Goal: Information Seeking & Learning: Check status

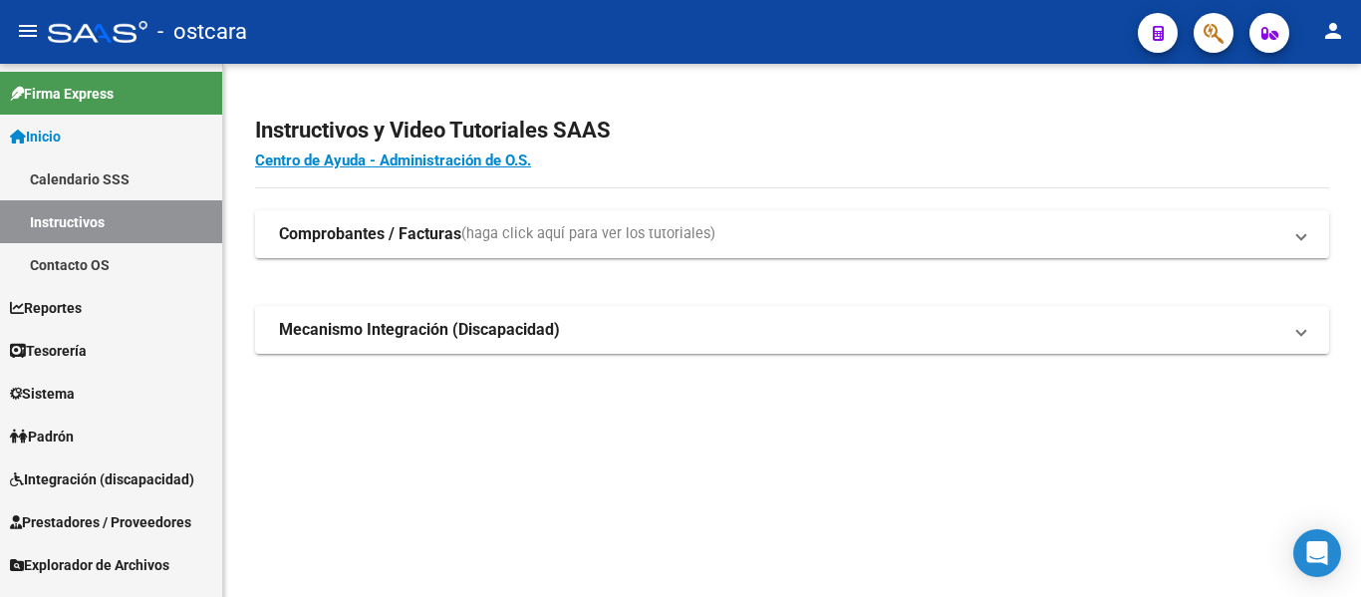
click at [1216, 32] on icon "button" at bounding box center [1214, 33] width 20 height 23
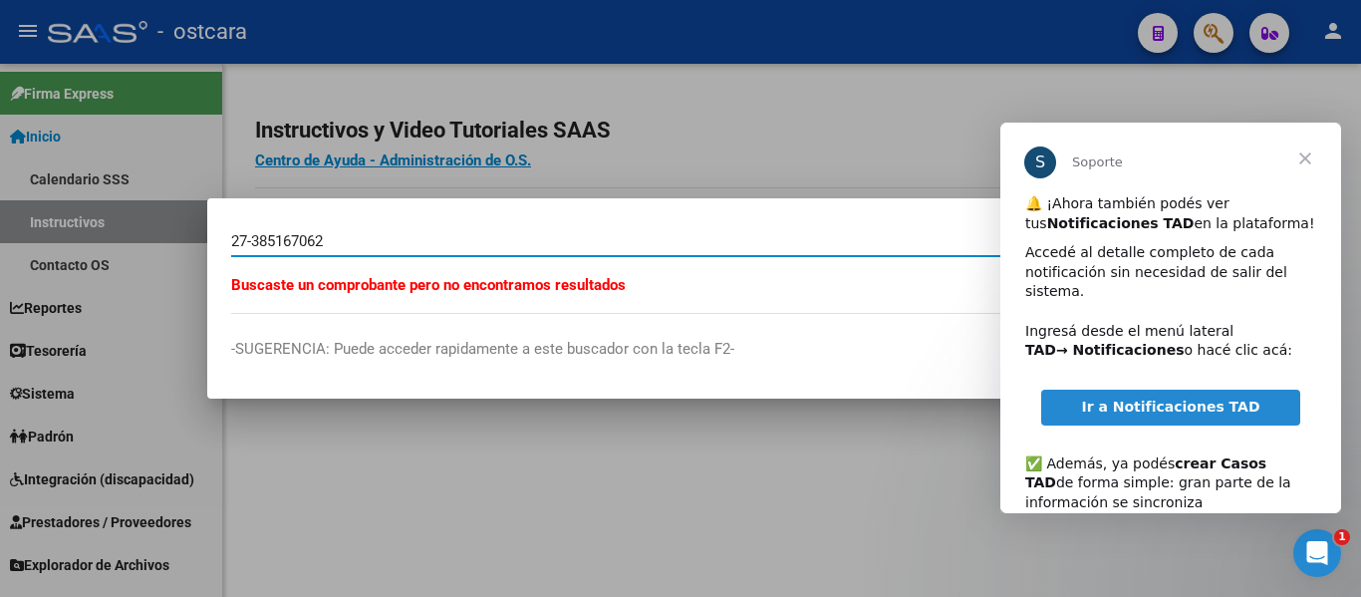
click at [1305, 153] on span "Cerrar" at bounding box center [1305, 159] width 72 height 72
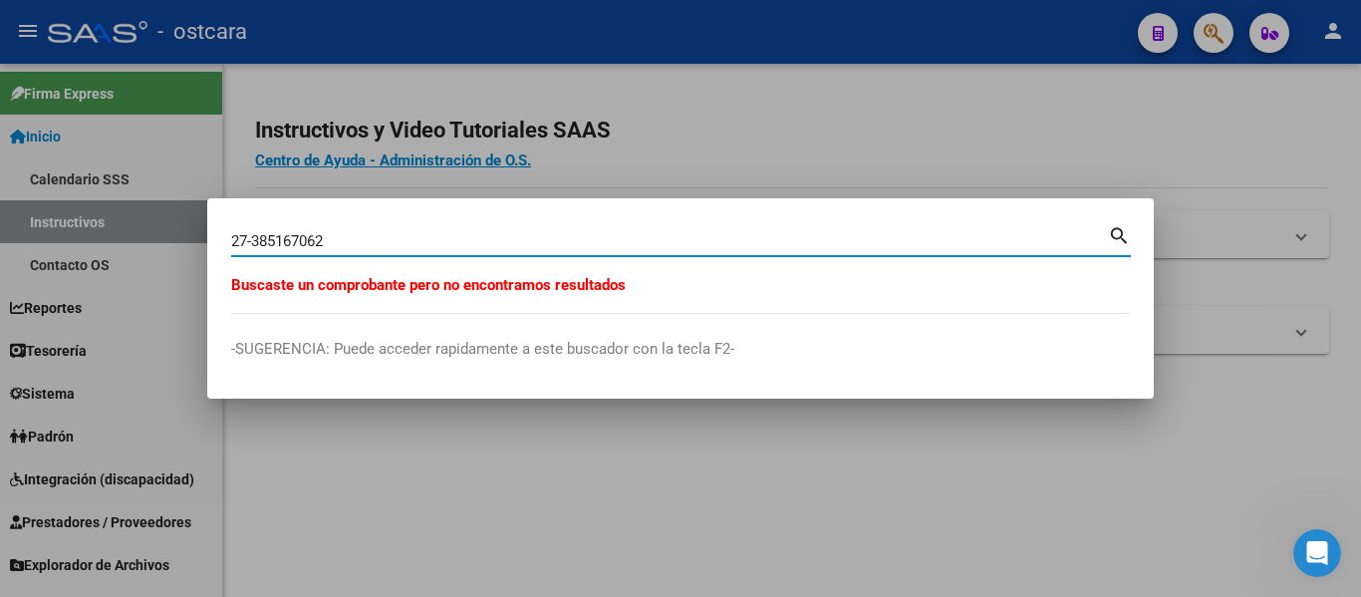
drag, startPoint x: 329, startPoint y: 244, endPoint x: 138, endPoint y: 244, distance: 190.3
click at [142, 244] on div "27-385167062 Buscar (apellido, dni, cuil, nro traspaso, cuit, obra social) sear…" at bounding box center [680, 298] width 1361 height 597
type input "27385167062"
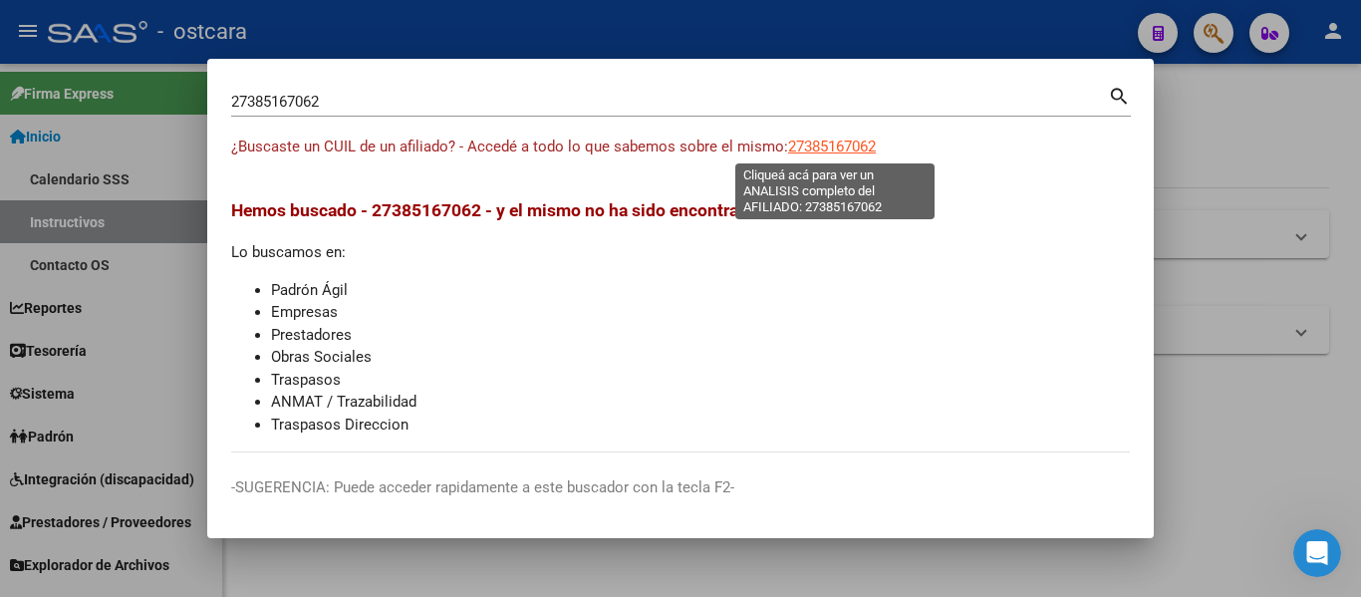
click at [852, 146] on span "27385167062" at bounding box center [832, 146] width 88 height 18
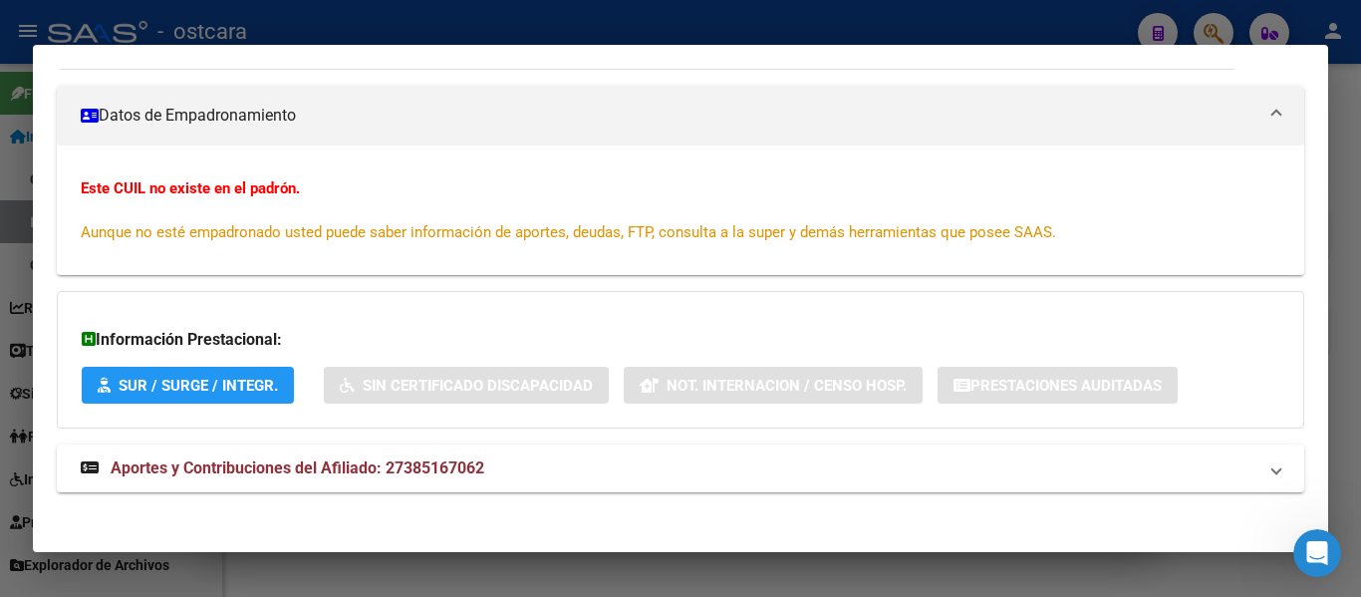
scroll to position [268, 0]
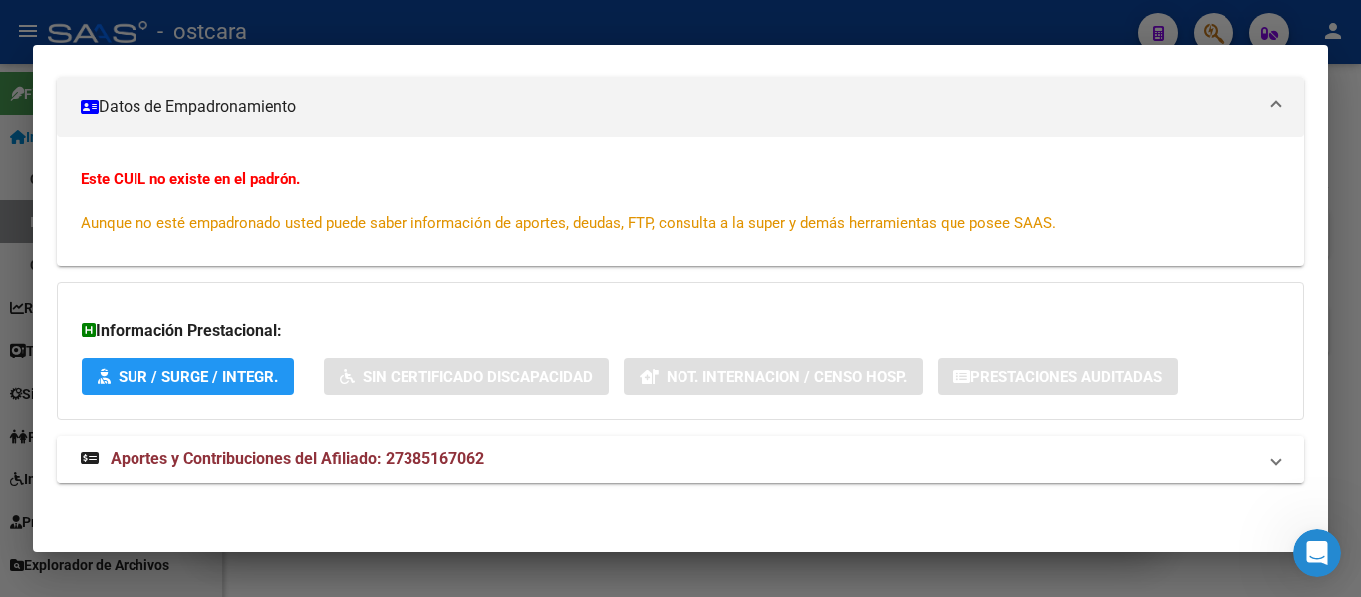
click at [419, 452] on span "Aportes y Contribuciones del Afiliado: 27385167062" at bounding box center [298, 458] width 374 height 19
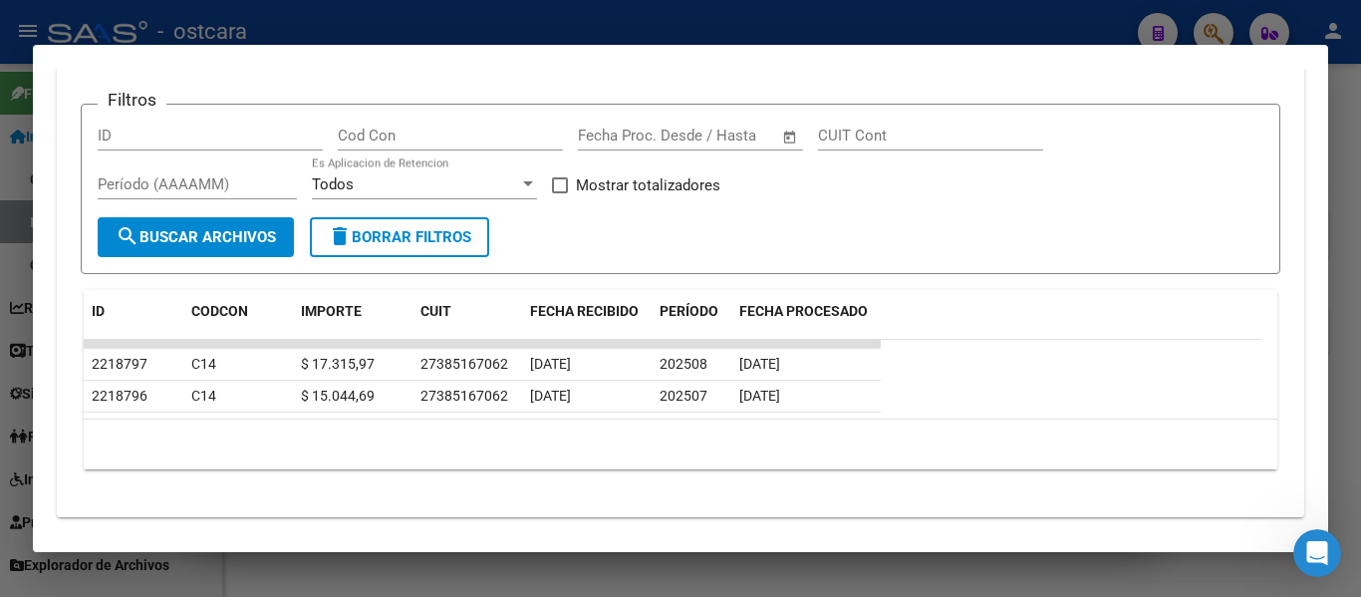
scroll to position [902, 0]
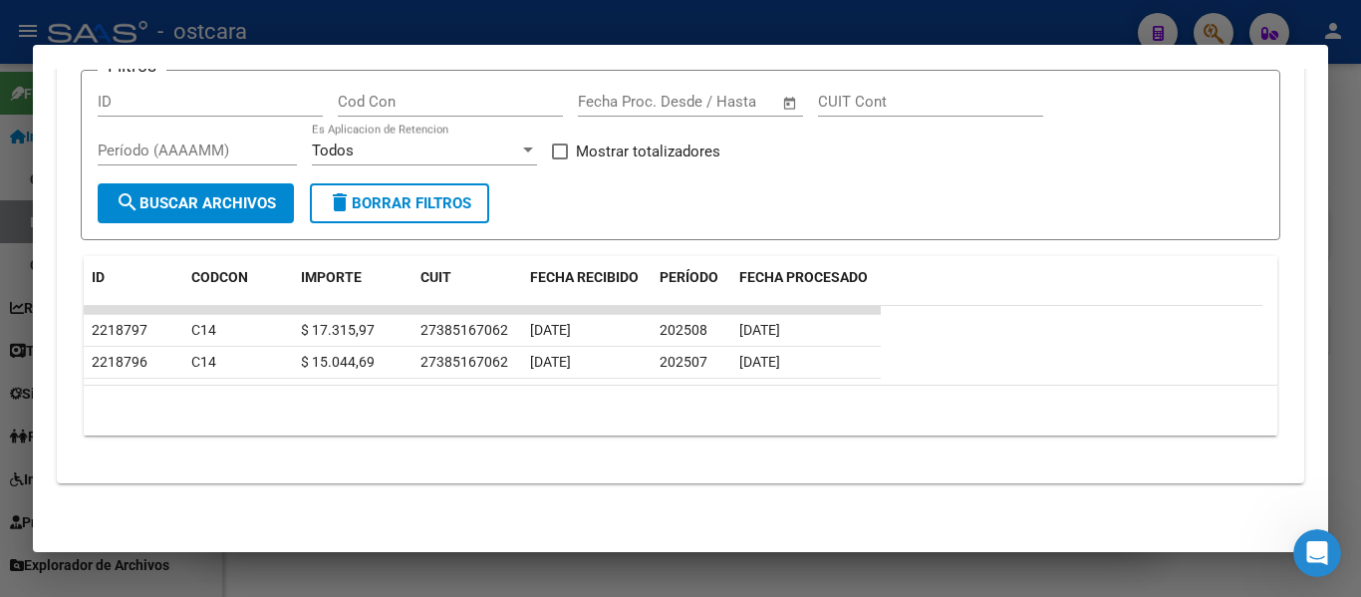
click at [773, 13] on div at bounding box center [680, 298] width 1361 height 597
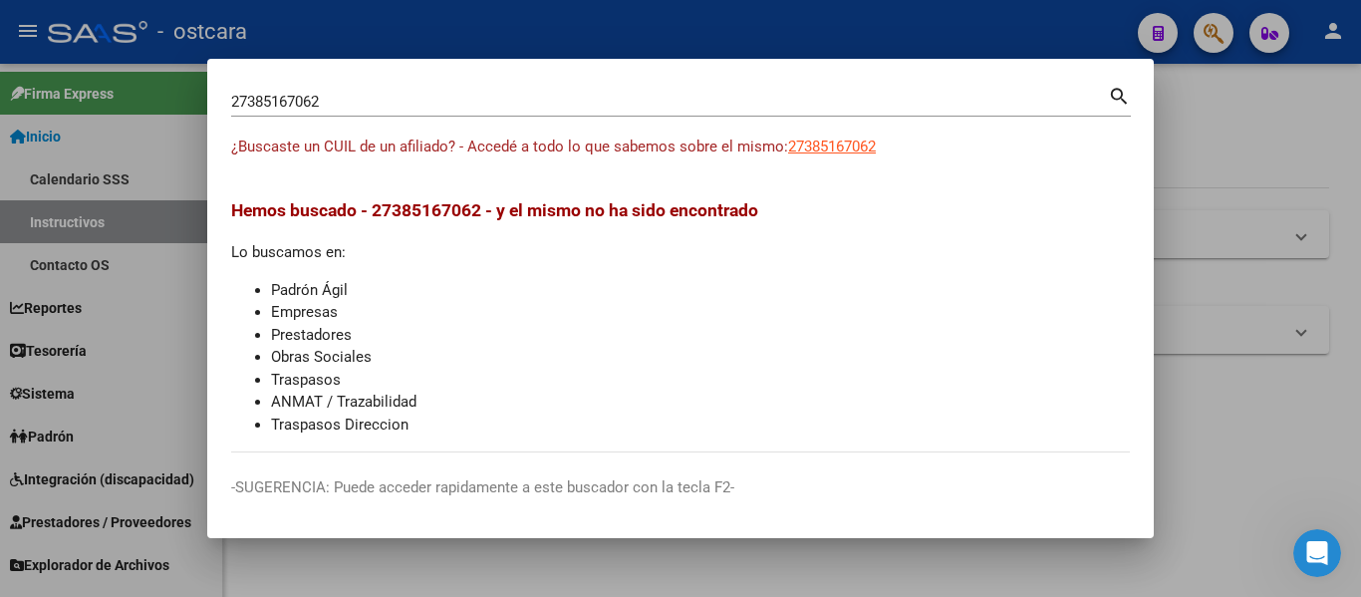
click at [782, 21] on div at bounding box center [680, 298] width 1361 height 597
